Goal: Entertainment & Leisure: Consume media (video, audio)

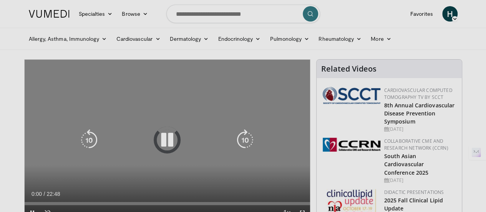
scroll to position [38, 0]
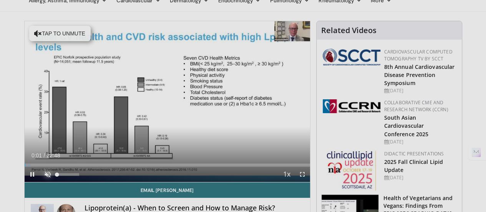
click at [40, 182] on span "Video Player" at bounding box center [47, 173] width 15 height 15
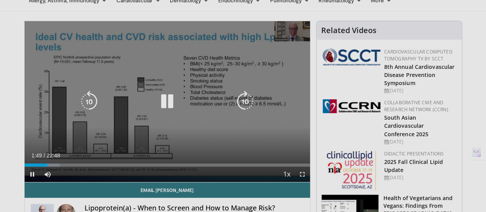
click at [104, 149] on div "10 seconds Tap to unmute" at bounding box center [167, 101] width 285 height 161
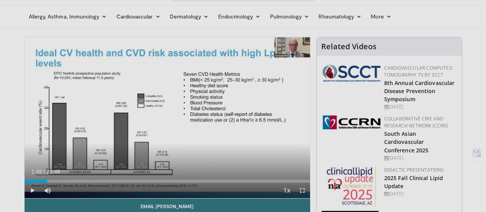
scroll to position [0, 0]
